Goal: Answer question/provide support

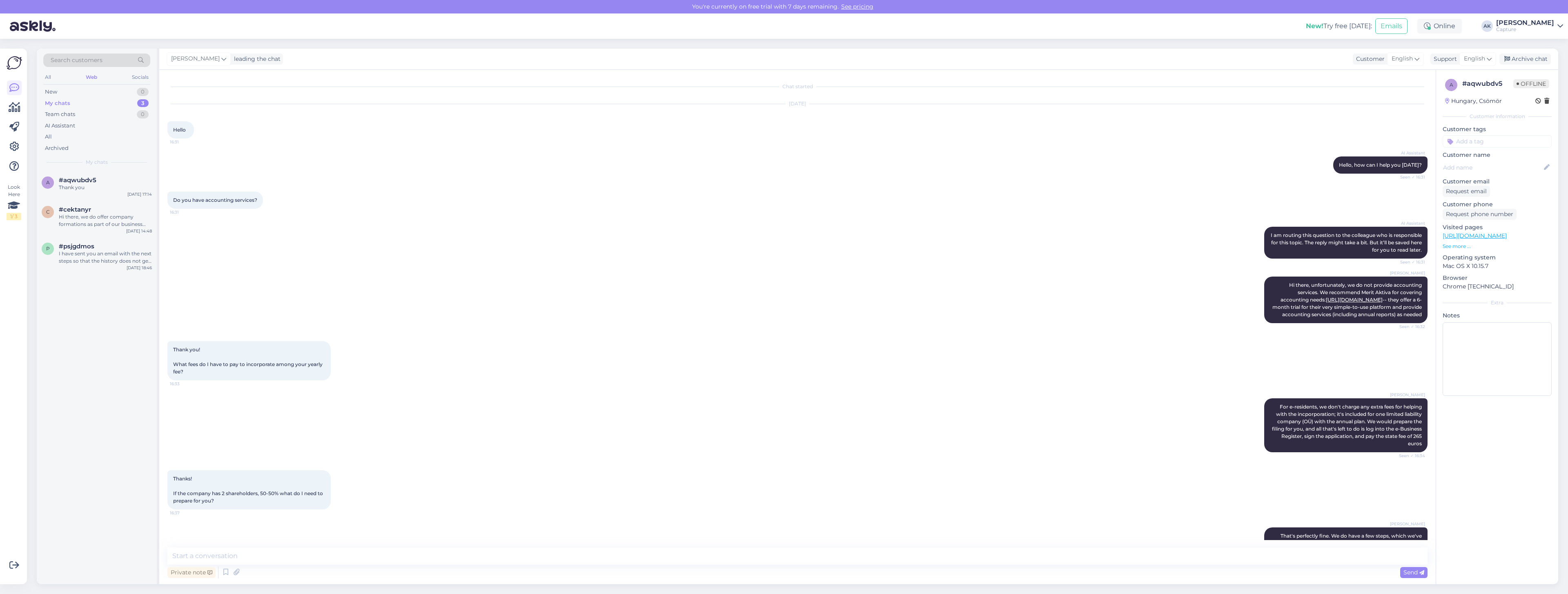
drag, startPoint x: 1212, startPoint y: 33, endPoint x: 1402, endPoint y: 13, distance: 191.0
click at [1212, 33] on div "New! Try free [DATE]: Emails Online AK [PERSON_NAME] Capture" at bounding box center [784, 26] width 1568 height 25
click at [1397, 29] on button "Emails" at bounding box center [1391, 26] width 32 height 15
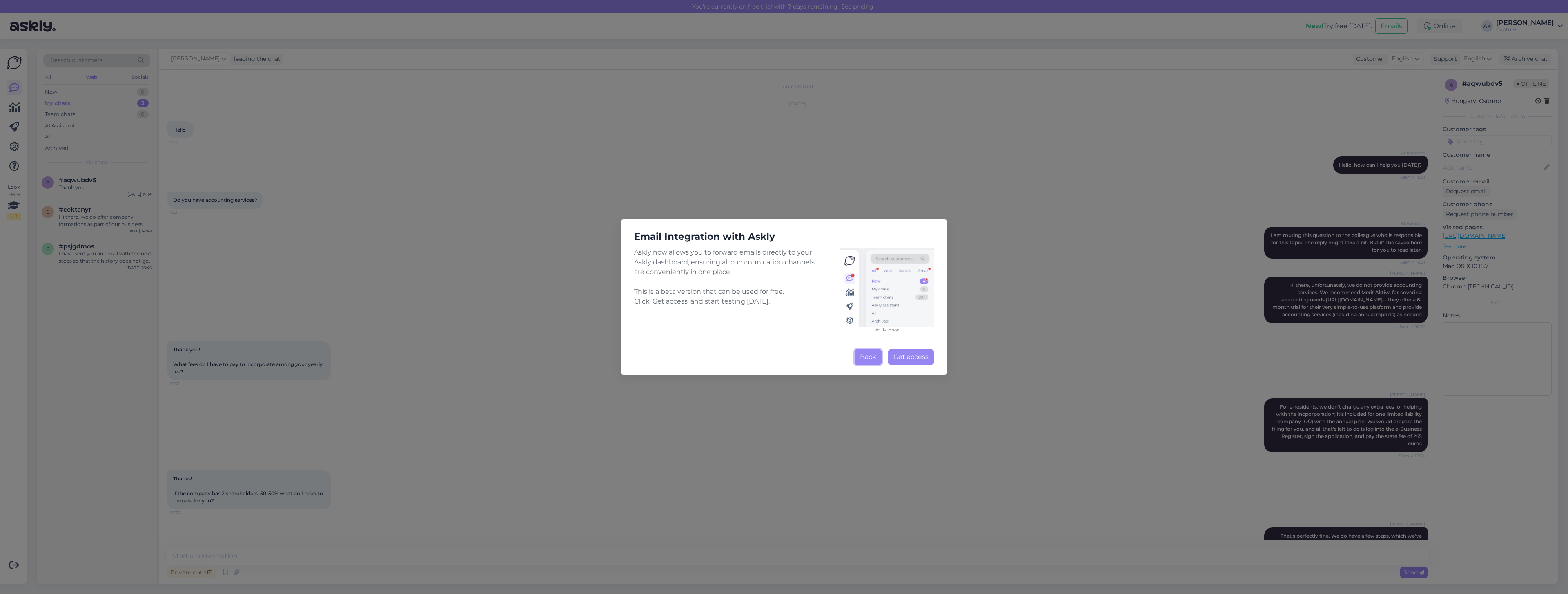
click at [875, 353] on button "Back" at bounding box center [868, 356] width 27 height 15
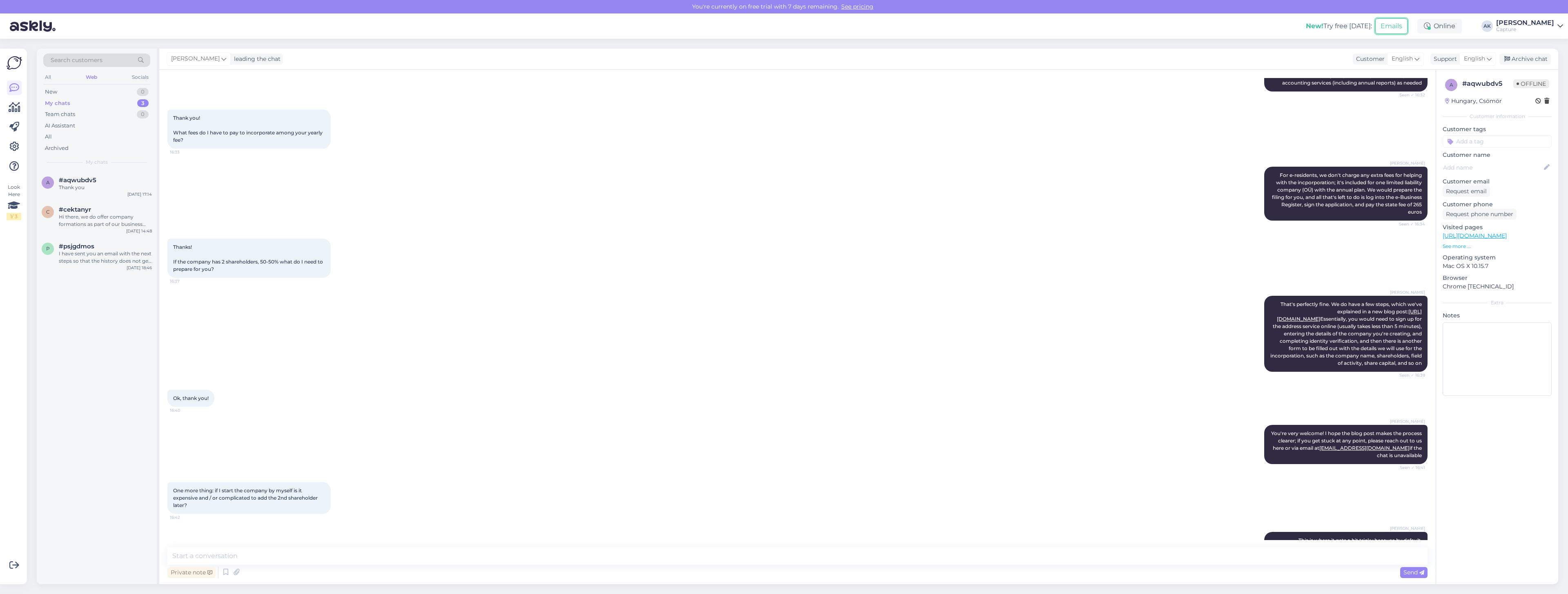
scroll to position [716, 0]
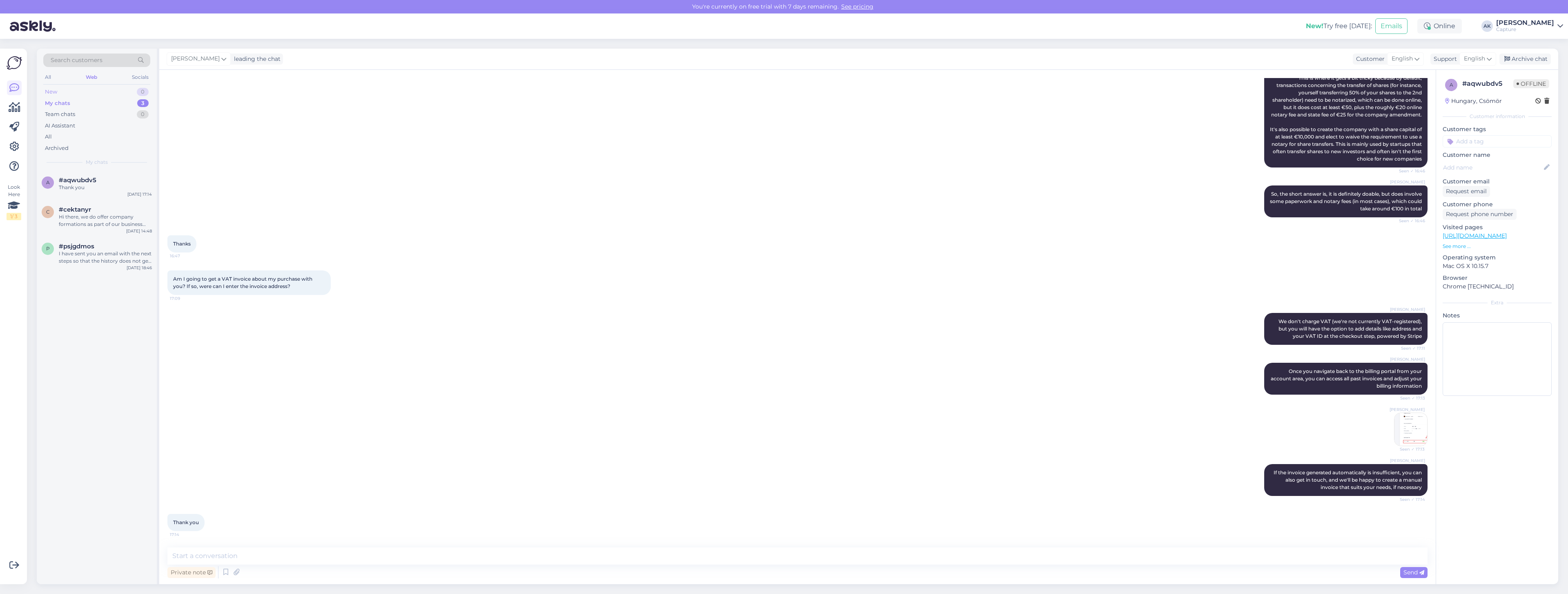
click at [96, 87] on div "New 0" at bounding box center [96, 92] width 107 height 12
click at [96, 102] on div "My chats 3" at bounding box center [96, 104] width 107 height 12
click at [1486, 88] on div "# aqwubdv5 Offline" at bounding box center [1506, 85] width 87 height 13
click at [1483, 85] on div "# aqwubdv5" at bounding box center [1488, 83] width 51 height 10
click at [1545, 169] on icon at bounding box center [1547, 167] width 9 height 9
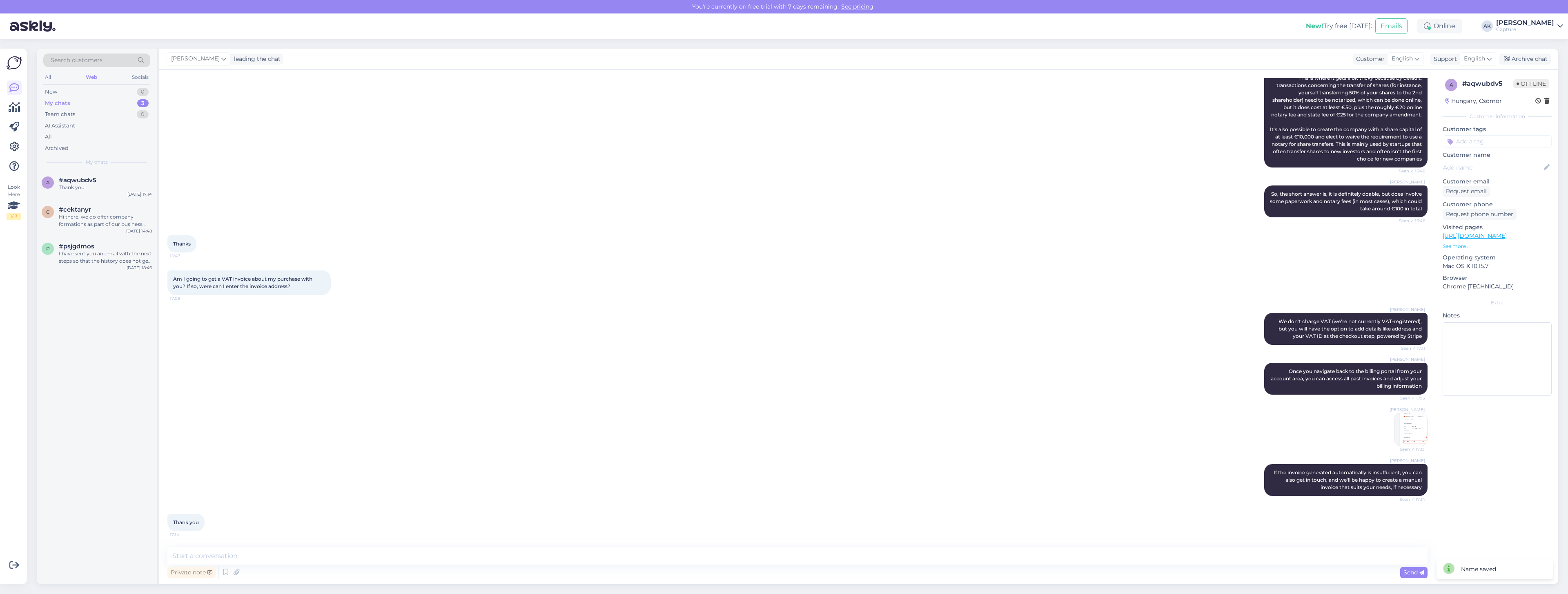
click at [1488, 162] on div at bounding box center [1497, 168] width 109 height 13
click at [1546, 166] on icon at bounding box center [1547, 167] width 9 height 9
paste input "Gergely"
type input "Gergely"
click at [1539, 188] on div "Customer email Request email" at bounding box center [1497, 187] width 109 height 20
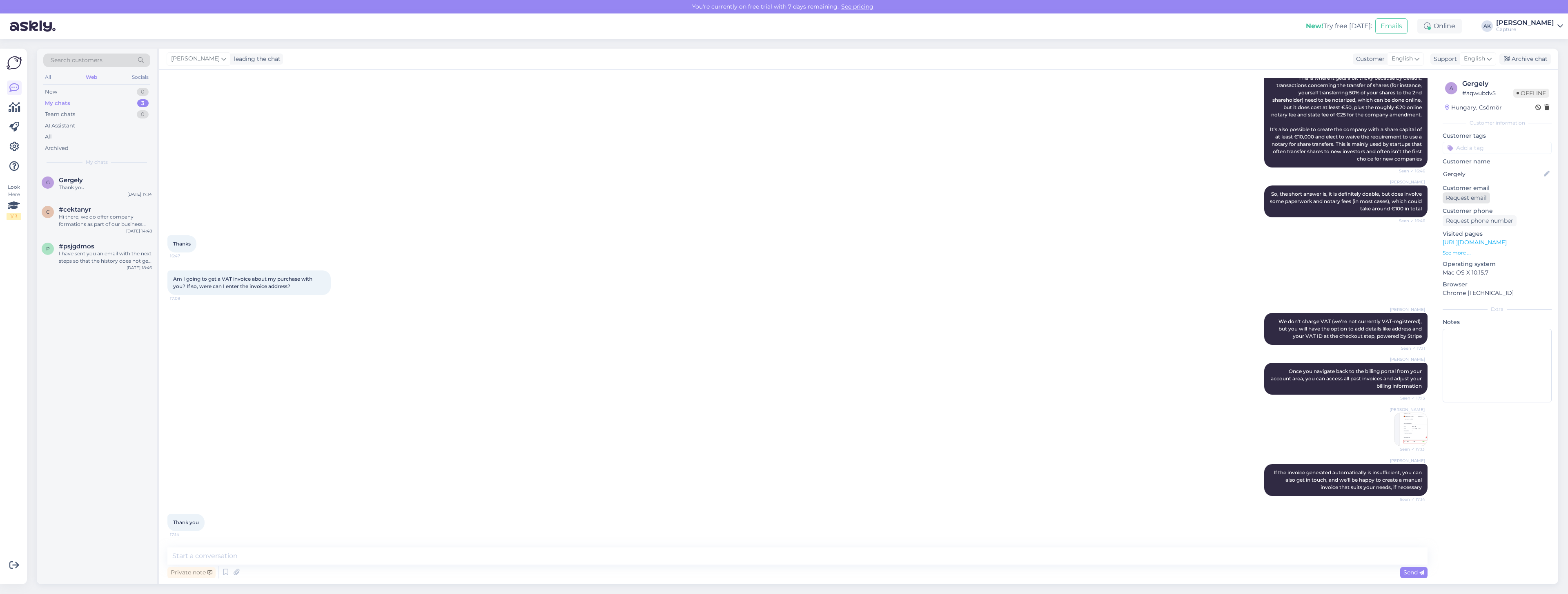
click at [1480, 195] on div "Request email" at bounding box center [1466, 197] width 47 height 11
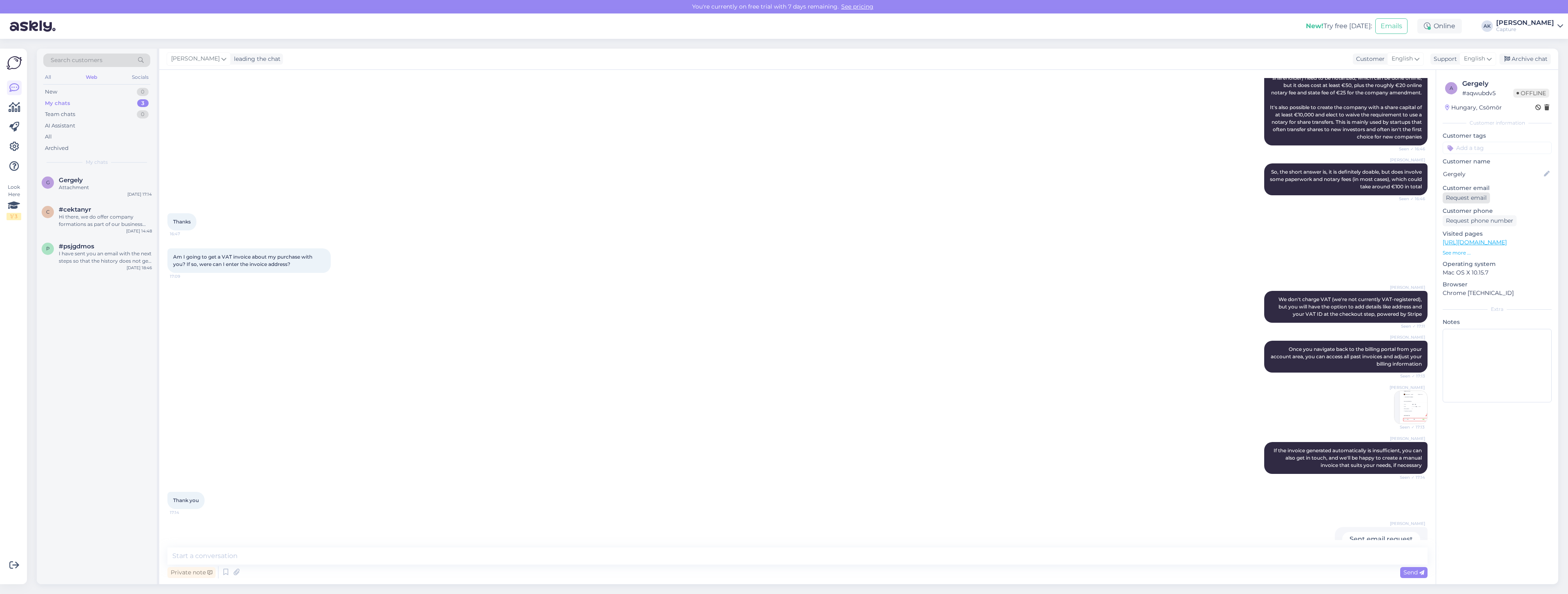
scroll to position [758, 0]
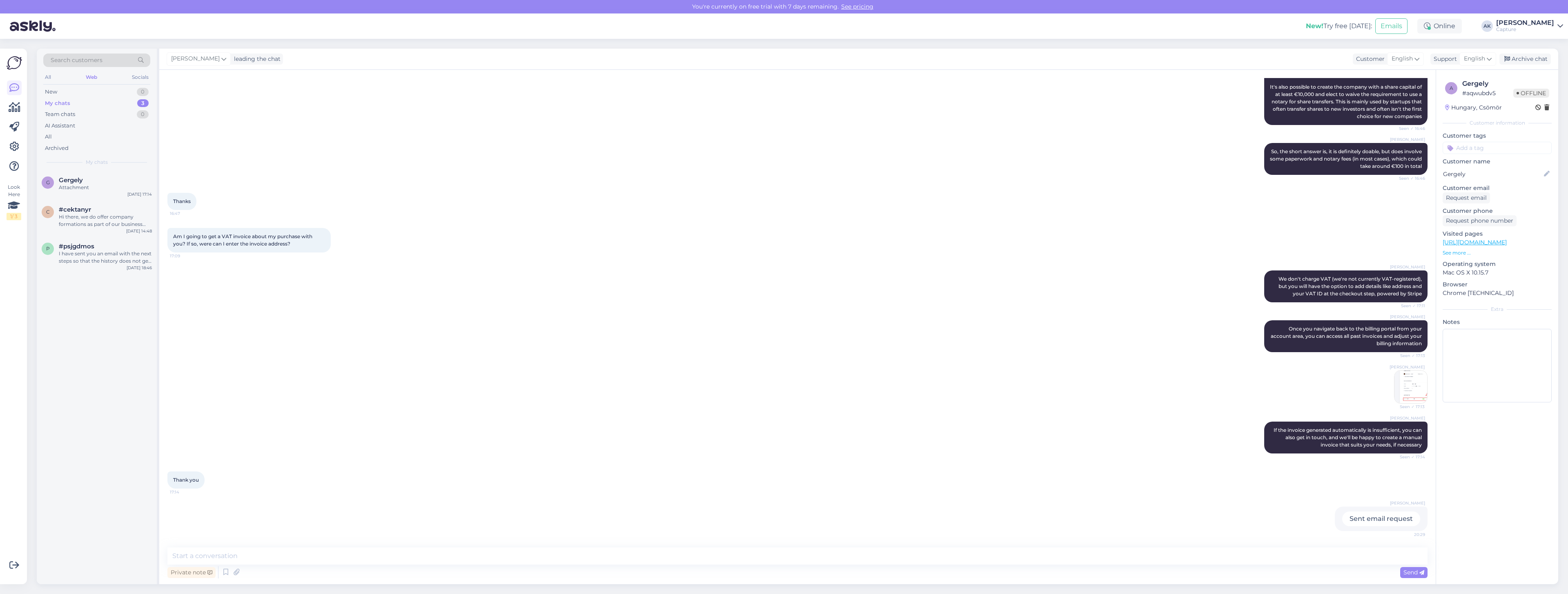
click at [1357, 520] on div "Sent email request" at bounding box center [1382, 519] width 78 height 15
click at [1469, 146] on input at bounding box center [1497, 148] width 109 height 13
click at [678, 101] on div "[PERSON_NAME] This is where it gets a bit tricky because by default, transactio…" at bounding box center [797, 76] width 1260 height 116
click at [74, 185] on div "Attachment" at bounding box center [105, 188] width 93 height 7
click at [1451, 26] on div "Online" at bounding box center [1440, 26] width 44 height 15
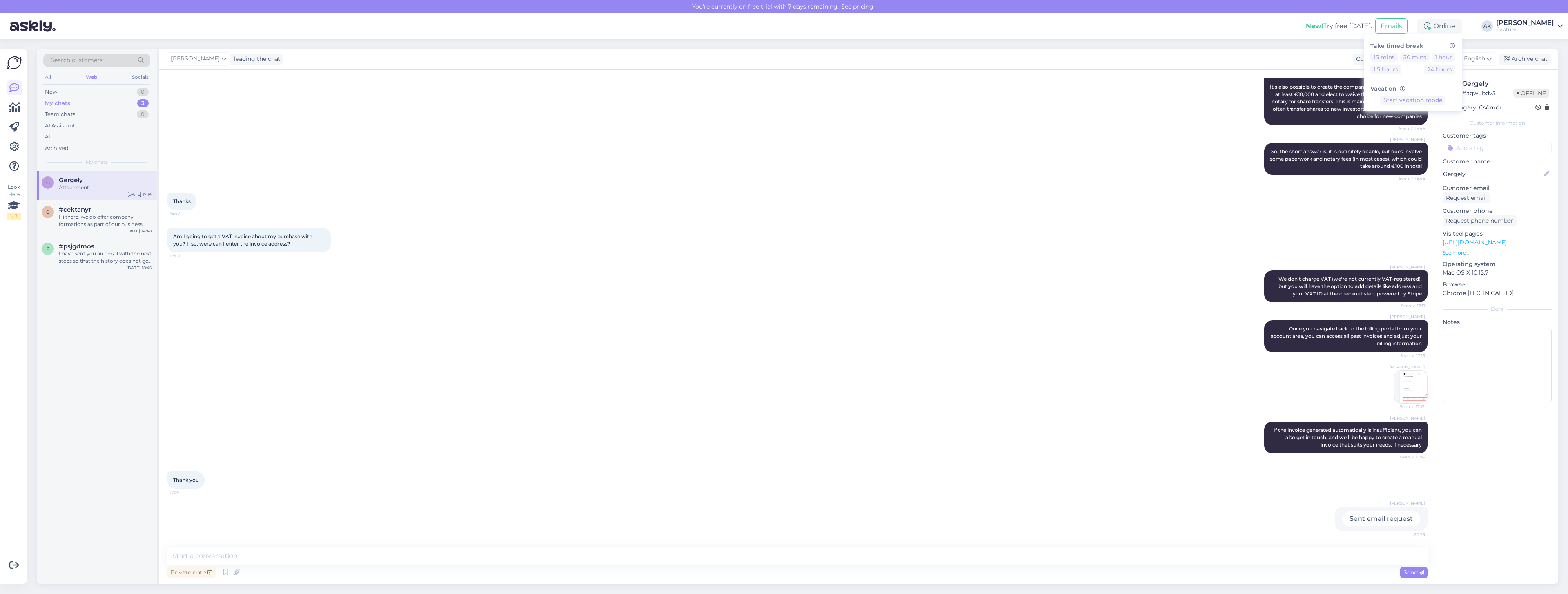
click at [1438, 85] on h6 "Vacation" at bounding box center [1413, 88] width 85 height 7
click at [1107, 99] on div "[PERSON_NAME] This is where it gets a bit tricky because by default, transactio…" at bounding box center [797, 76] width 1260 height 116
click at [1462, 27] on div "Online" at bounding box center [1440, 26] width 44 height 15
click at [1462, 26] on div "Online" at bounding box center [1440, 26] width 44 height 15
click at [1528, 26] on div "Capture" at bounding box center [1525, 29] width 58 height 7
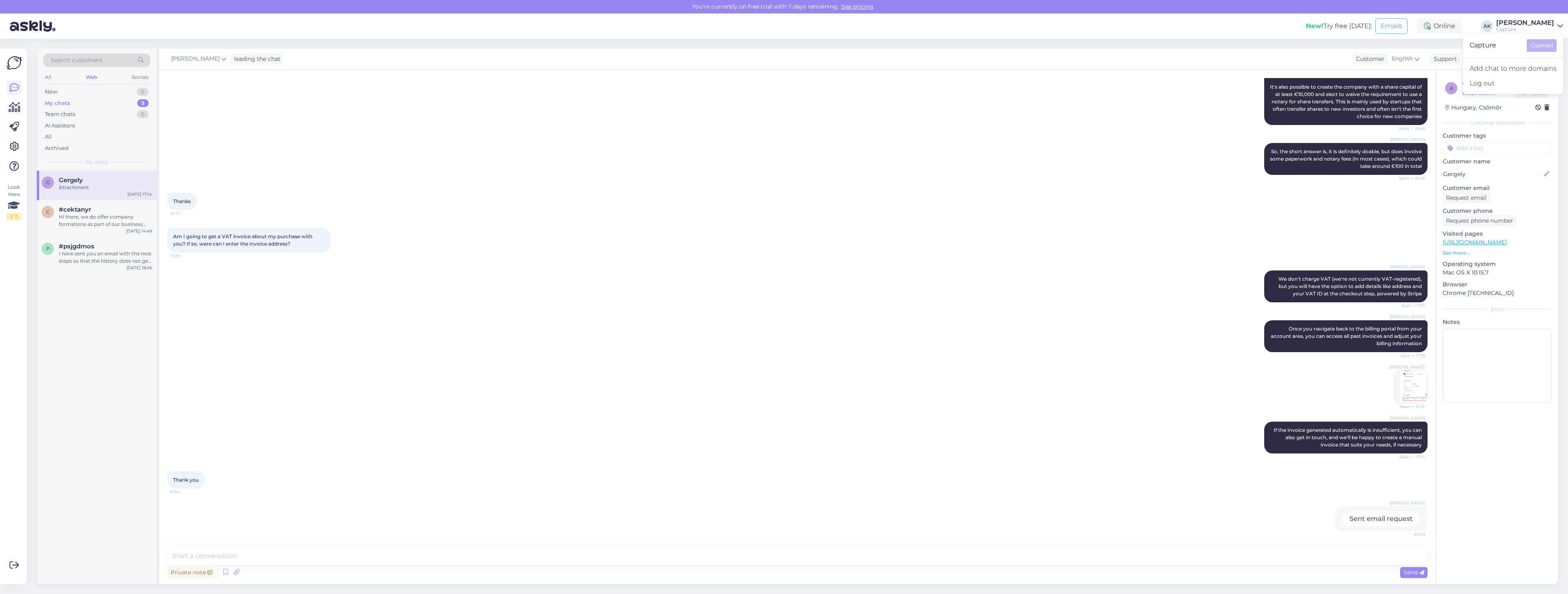
click at [1519, 27] on div "Capture" at bounding box center [1525, 29] width 58 height 7
